Goal: Information Seeking & Learning: Learn about a topic

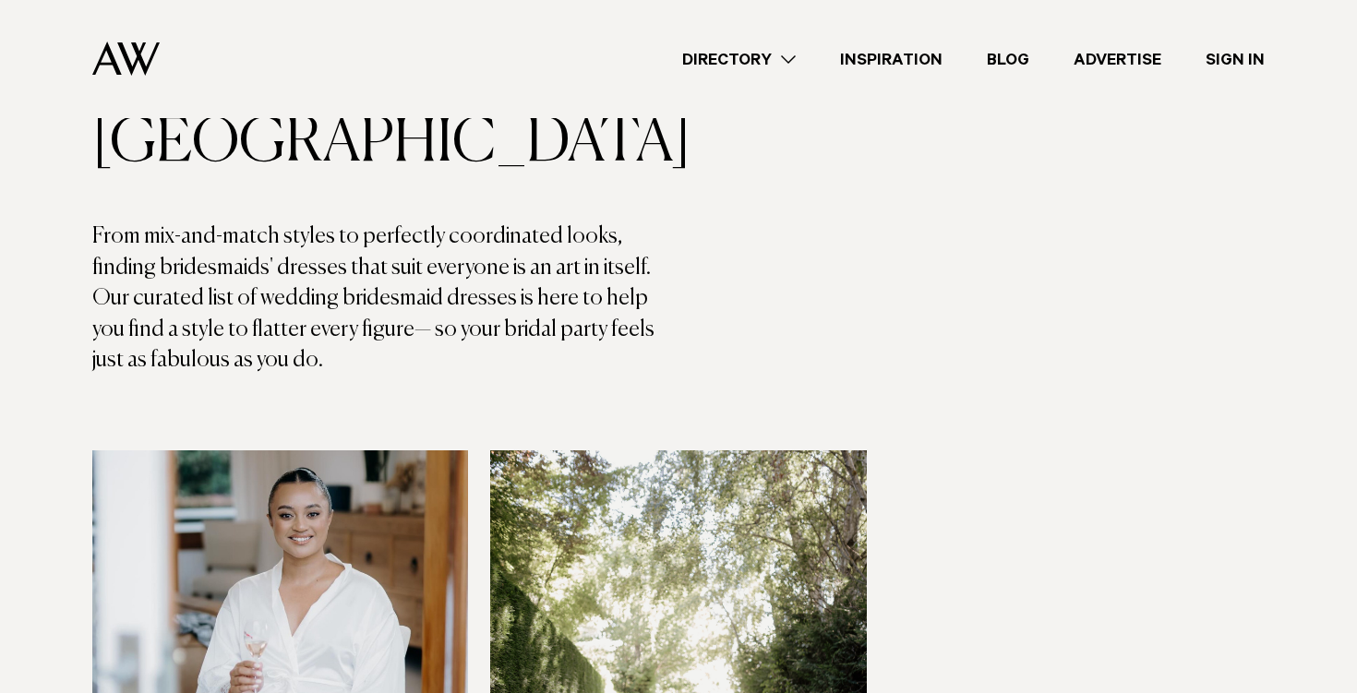
scroll to position [187, 0]
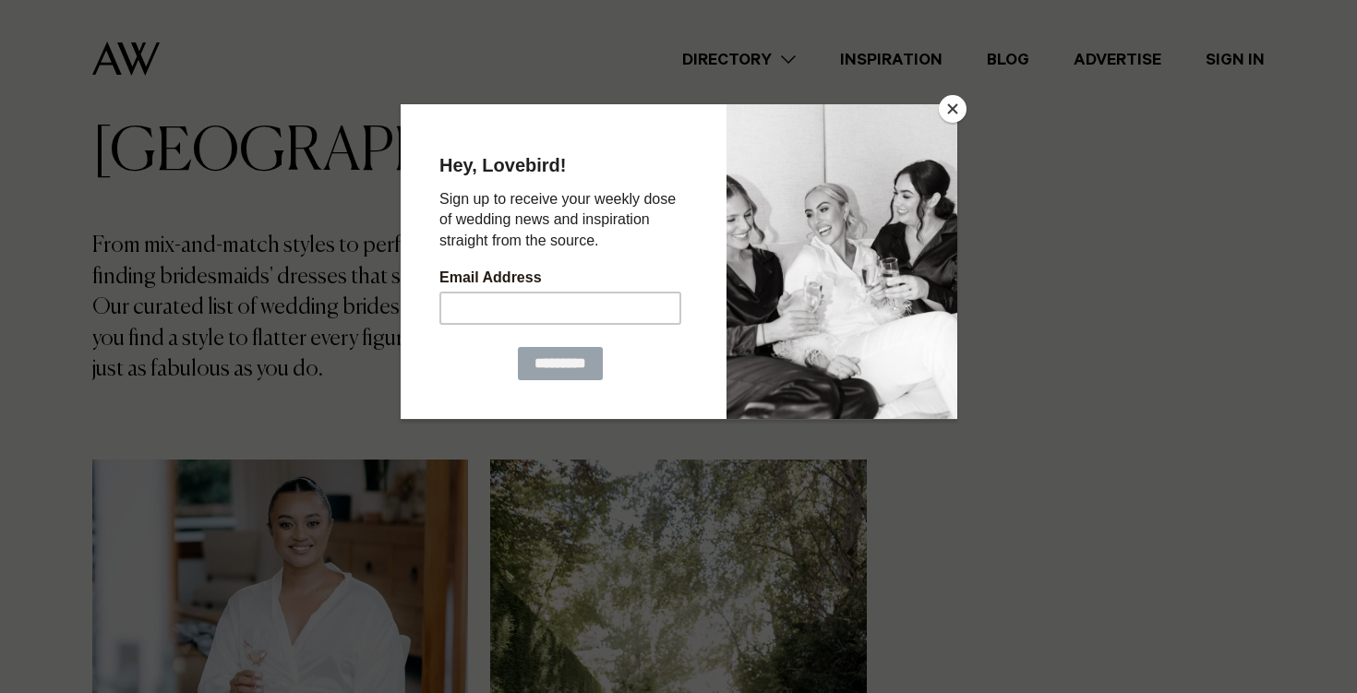
click at [956, 102] on button "Close" at bounding box center [953, 109] width 28 height 28
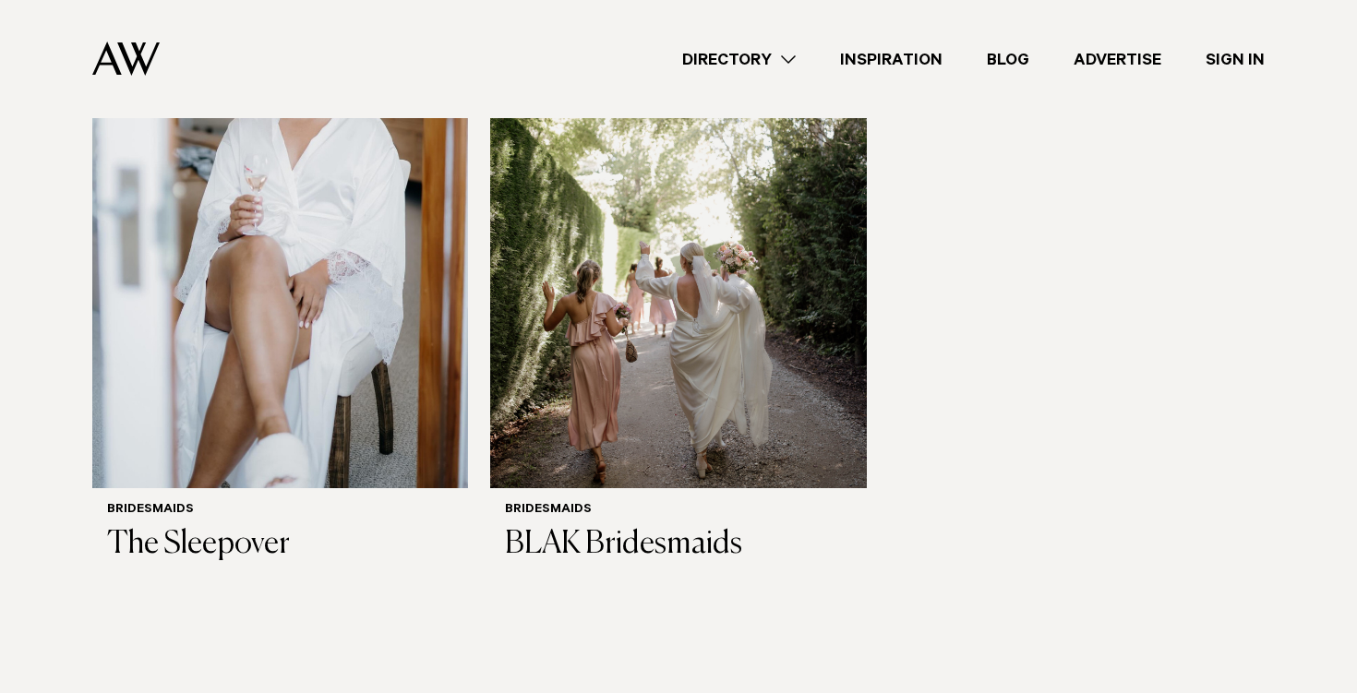
scroll to position [659, 0]
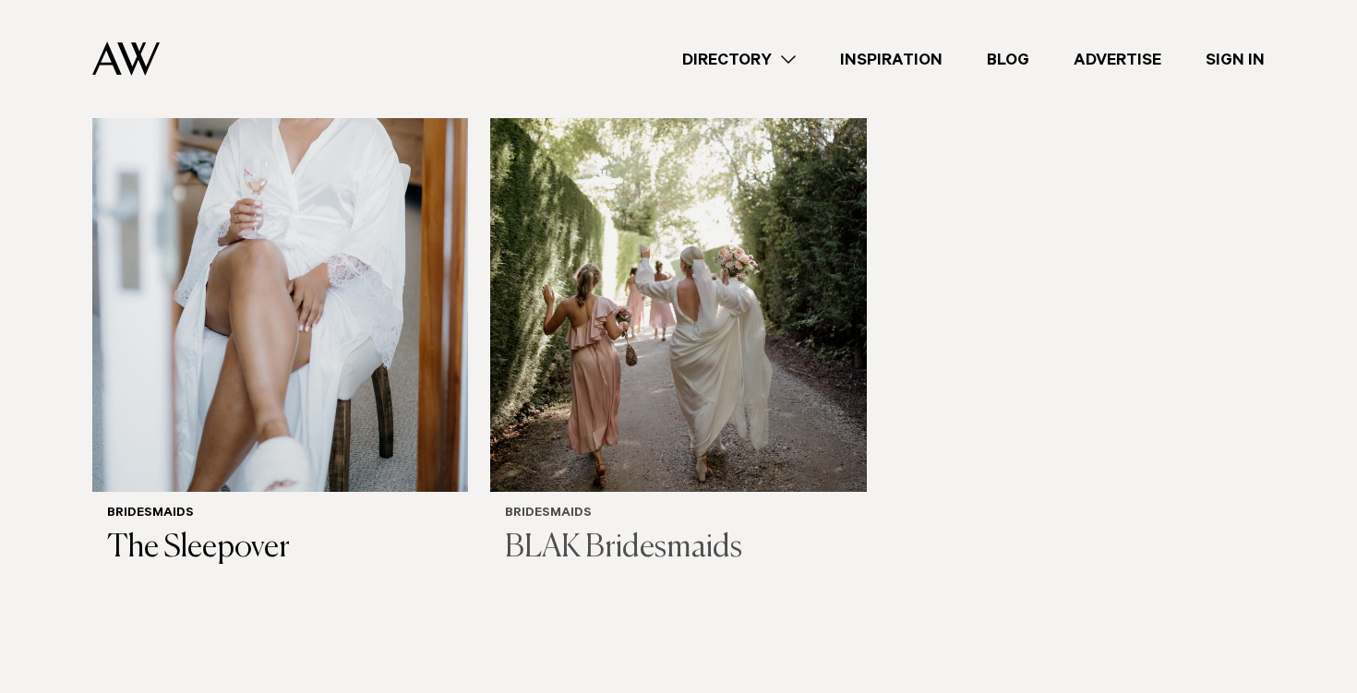
click at [636, 418] on img at bounding box center [678, 240] width 376 height 504
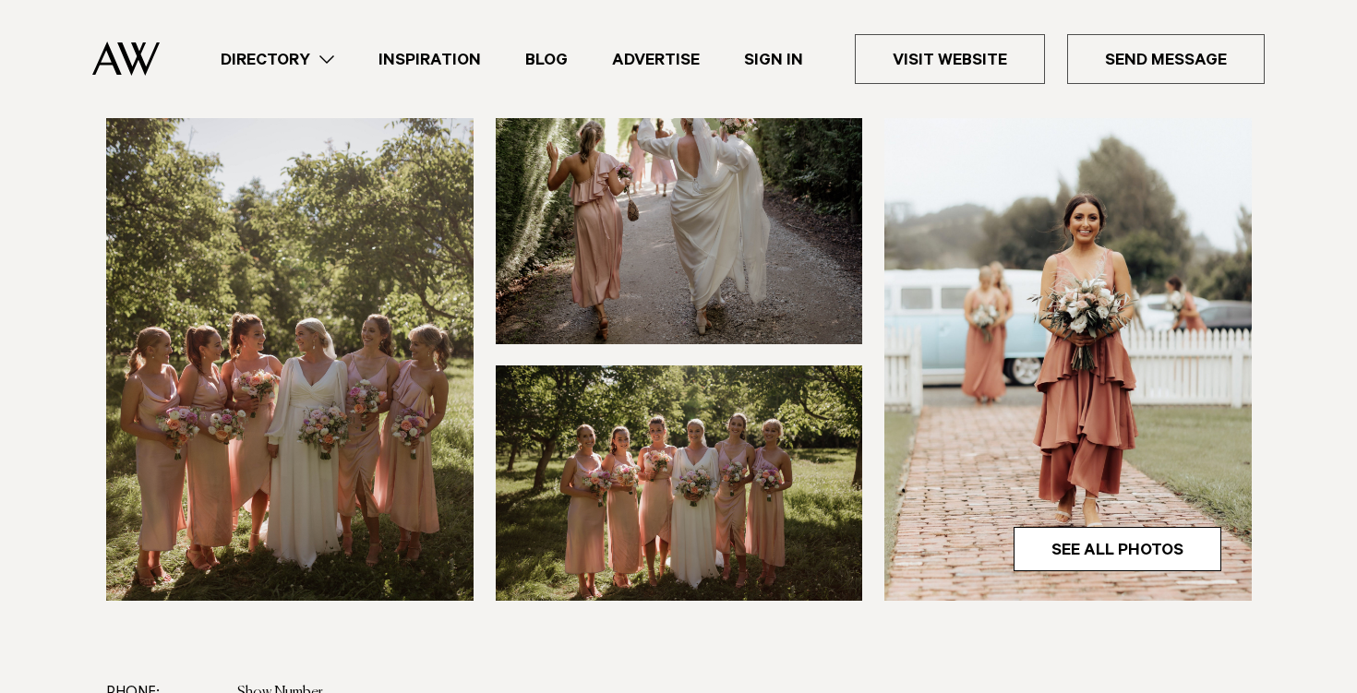
scroll to position [480, 0]
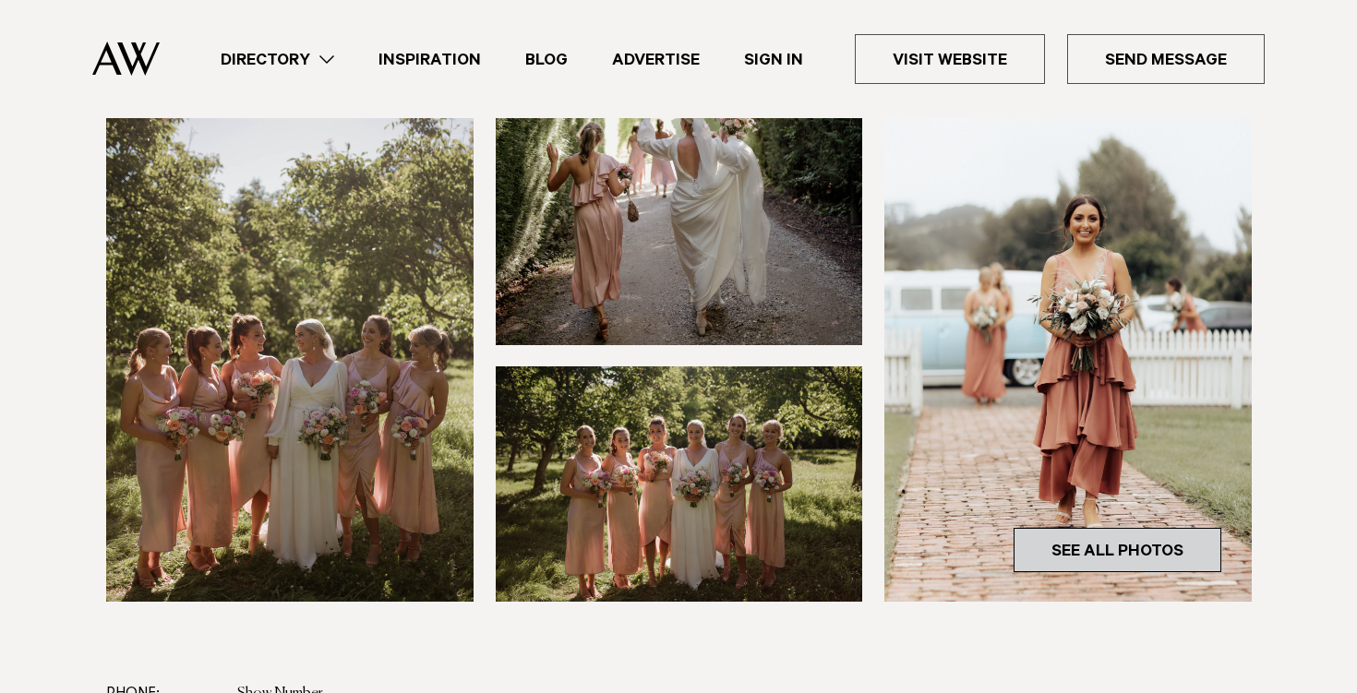
click at [1124, 548] on link "See All Photos" at bounding box center [1118, 550] width 208 height 44
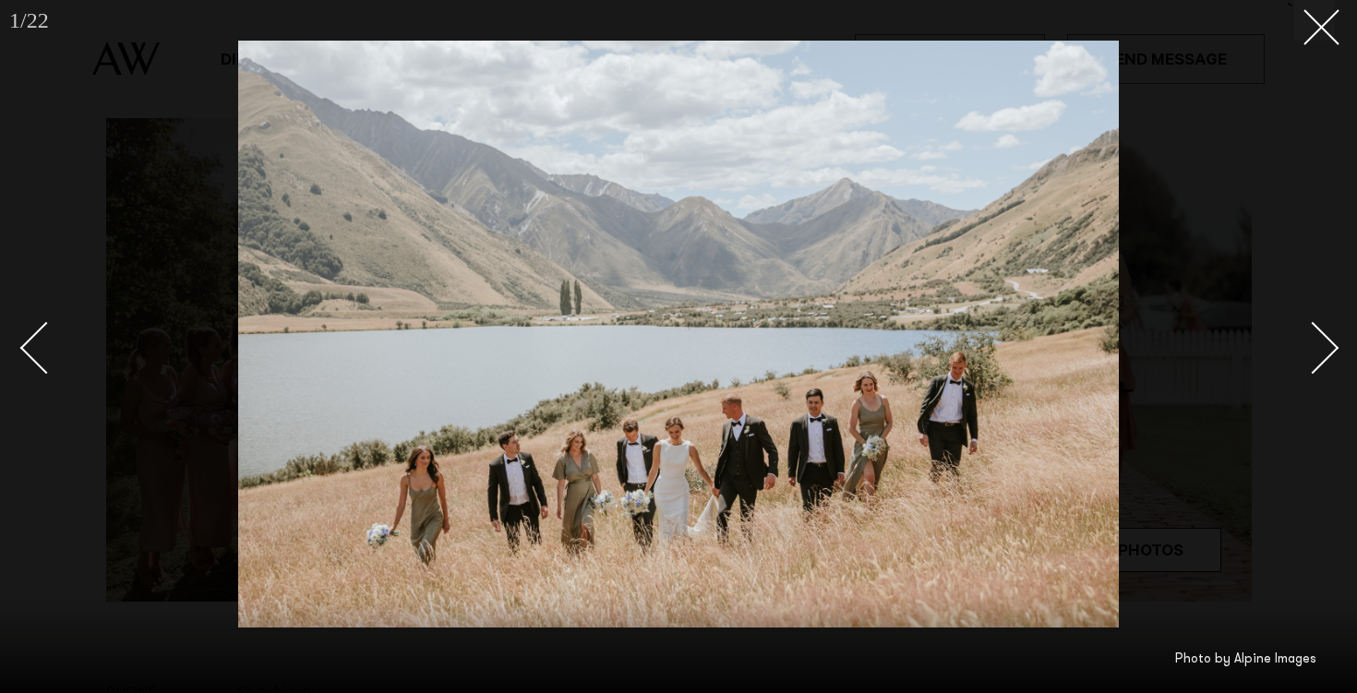
click at [1283, 348] on link at bounding box center [1303, 347] width 65 height 92
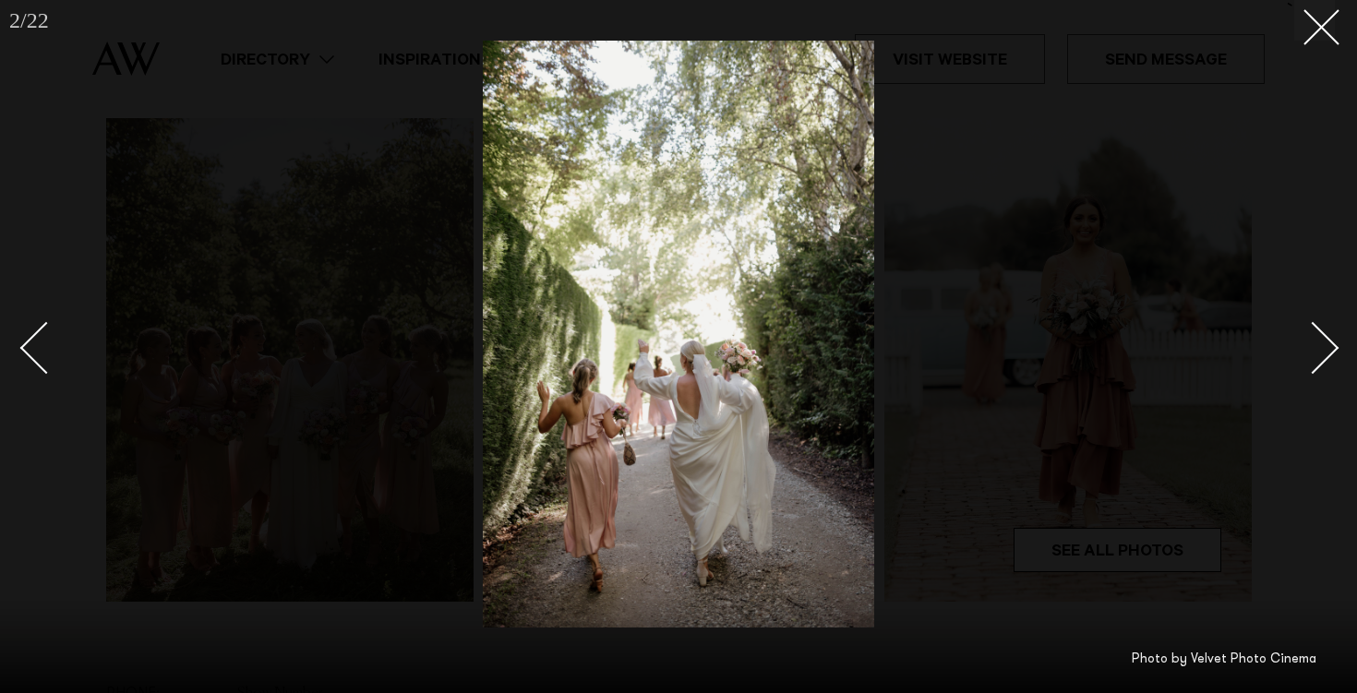
click at [1283, 348] on link at bounding box center [1303, 347] width 65 height 92
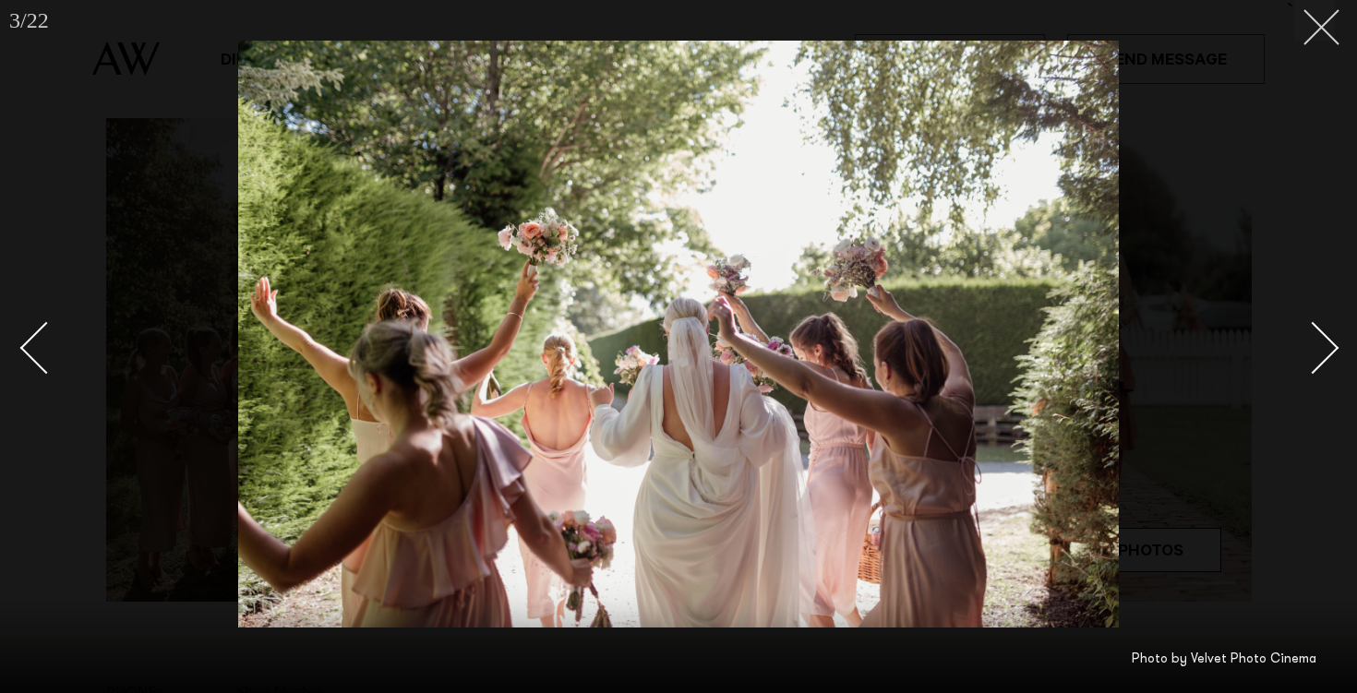
click at [1322, 31] on button at bounding box center [1315, 20] width 41 height 41
